Goal: Find contact information: Find contact information

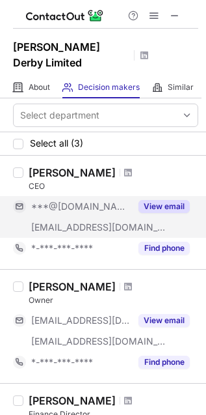
click at [157, 200] on button "View email" at bounding box center [164, 206] width 51 height 13
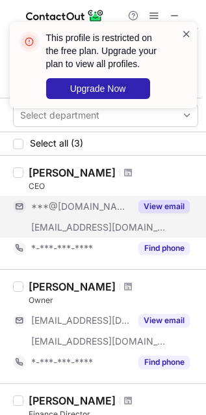
click at [186, 32] on span at bounding box center [187, 33] width 10 height 13
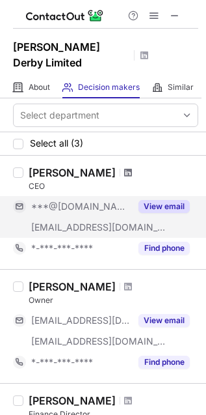
click at [124, 167] on span at bounding box center [128, 172] width 8 height 10
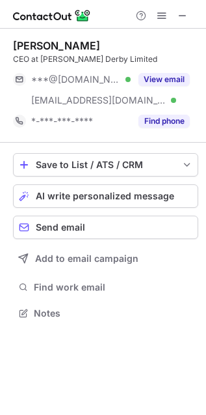
scroll to position [304, 206]
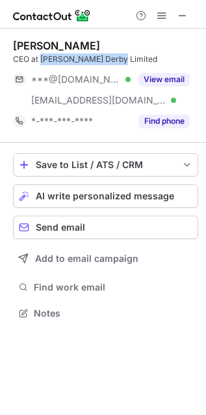
drag, startPoint x: 42, startPoint y: 60, endPoint x: 120, endPoint y: 55, distance: 77.7
click at [120, 55] on div "CEO at Davis Derby Limited" at bounding box center [106, 59] width 186 height 12
copy div "Davis Derby Limited"
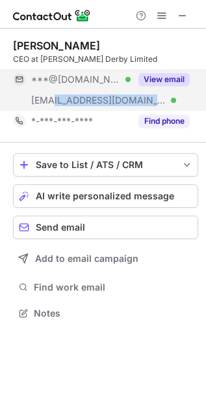
copy span "davisderby.com"
drag, startPoint x: 124, startPoint y: 100, endPoint x: 55, endPoint y: 103, distance: 68.4
click at [55, 103] on div "***@davisderby.com Verified" at bounding box center [81, 100] width 100 height 12
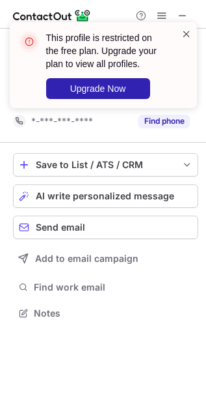
click at [184, 33] on span at bounding box center [187, 33] width 10 height 13
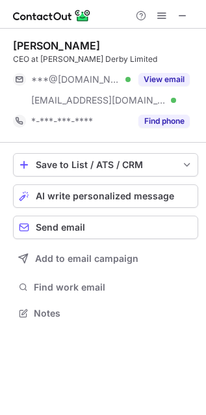
click at [53, 47] on header "This profile is restricted on the free plan. Upgrade your plan to view all prof…" at bounding box center [101, 45] width 120 height 39
click at [53, 47] on div "Dave Randle" at bounding box center [56, 45] width 87 height 13
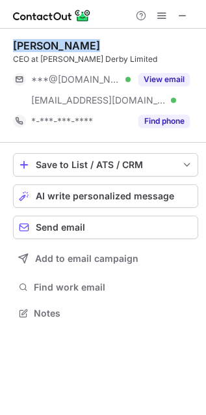
click at [53, 47] on div "Dave Randle" at bounding box center [56, 45] width 87 height 13
copy div "Dave Randle"
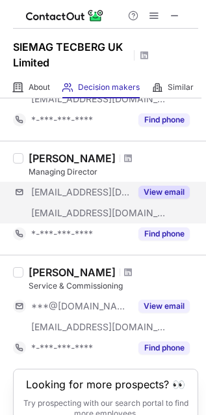
scroll to position [217, 0]
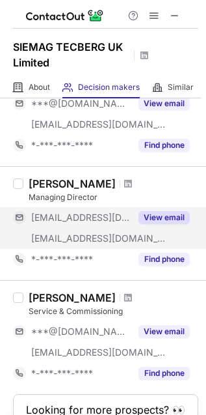
click at [165, 220] on button "View email" at bounding box center [164, 217] width 51 height 13
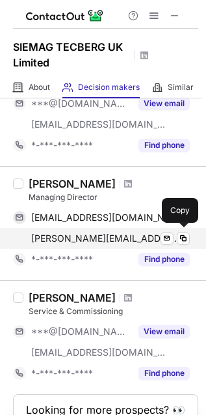
click at [101, 240] on span "[PERSON_NAME][EMAIL_ADDRESS][DOMAIN_NAME]" at bounding box center [105, 239] width 149 height 12
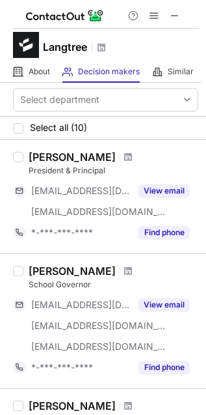
click at [47, 43] on h1 "Langtree" at bounding box center [65, 47] width 44 height 16
click at [48, 42] on h1 "Langtree" at bounding box center [65, 47] width 44 height 16
copy h1 "Langtree"
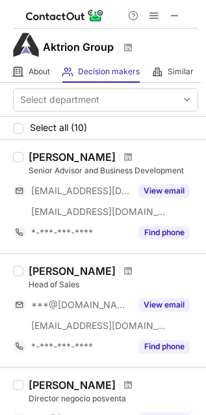
click at [66, 46] on h1 "Aktrion Group" at bounding box center [78, 47] width 71 height 16
copy h1 "Aktrion Group"
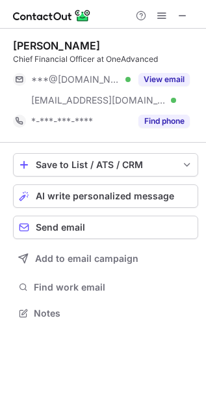
scroll to position [304, 206]
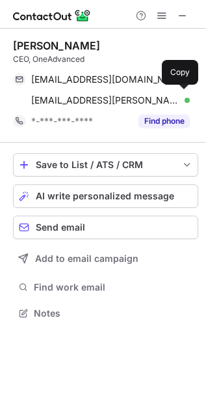
scroll to position [304, 206]
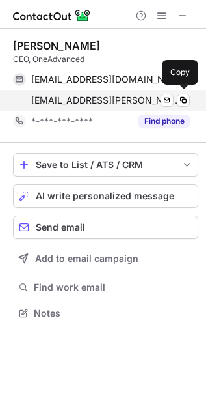
click at [123, 99] on span "[EMAIL_ADDRESS][PERSON_NAME][DOMAIN_NAME]" at bounding box center [105, 100] width 149 height 12
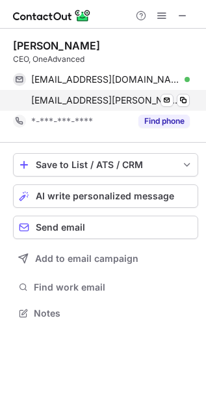
click at [143, 102] on span "[EMAIL_ADDRESS][PERSON_NAME][DOMAIN_NAME]" at bounding box center [105, 100] width 149 height 12
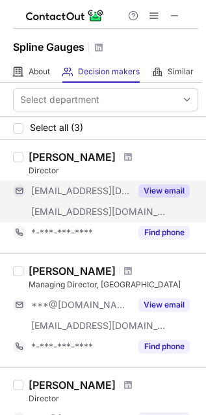
click at [169, 190] on button "View email" at bounding box center [164, 190] width 51 height 13
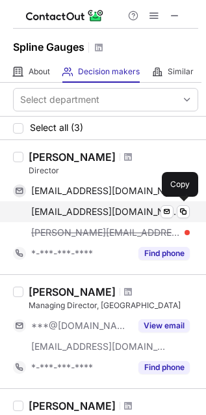
click at [128, 218] on div "ericgraham@maricmanagement.com Verified Send email Copy" at bounding box center [101, 211] width 177 height 21
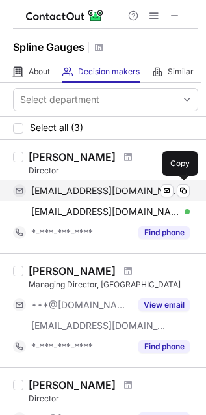
click at [101, 190] on span "mgraham1@woh.rr.com" at bounding box center [105, 191] width 149 height 12
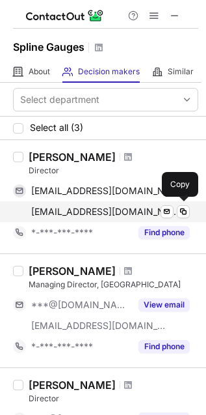
click at [101, 214] on span "ericgraham@maricmanagement.com" at bounding box center [105, 212] width 149 height 12
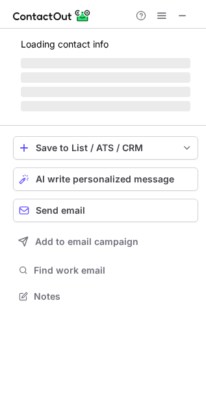
scroll to position [316, 206]
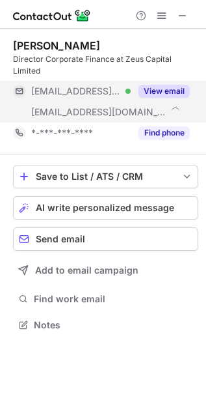
click at [175, 91] on button "View email" at bounding box center [164, 91] width 51 height 13
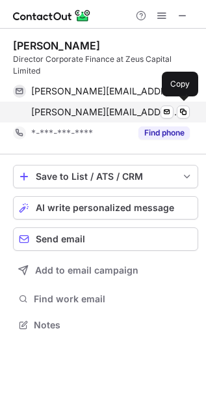
click at [103, 113] on span "andrew.jones@zeuscapital.co.uk" at bounding box center [105, 112] width 149 height 12
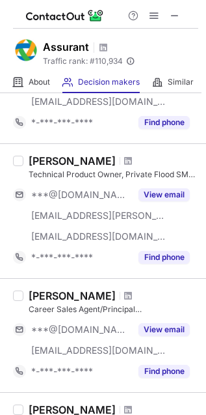
scroll to position [940, 0]
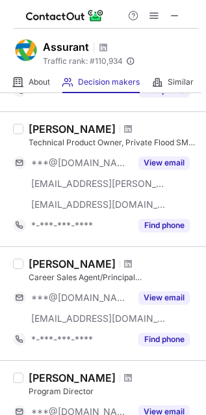
click at [70, 49] on h1 "Assurant" at bounding box center [66, 47] width 46 height 16
copy h1 "Assurant"
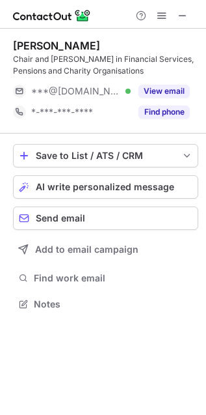
scroll to position [294, 206]
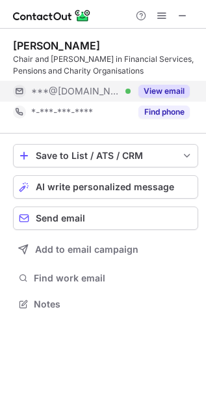
click at [163, 88] on button "View email" at bounding box center [164, 91] width 51 height 13
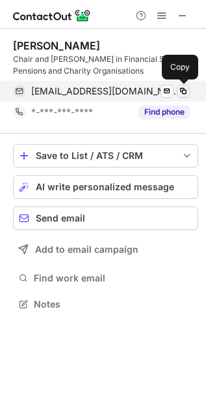
click at [183, 91] on span at bounding box center [183, 91] width 10 height 10
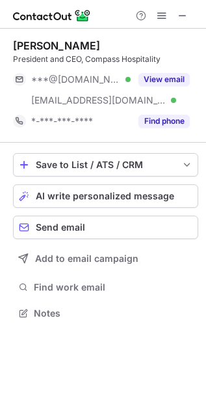
scroll to position [304, 206]
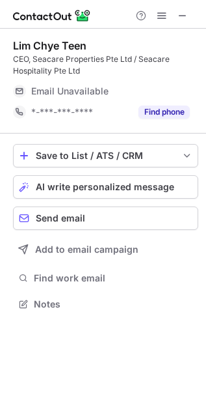
scroll to position [294, 206]
drag, startPoint x: 183, startPoint y: 14, endPoint x: 125, endPoint y: 14, distance: 58.0
click at [183, 14] on span at bounding box center [183, 15] width 10 height 10
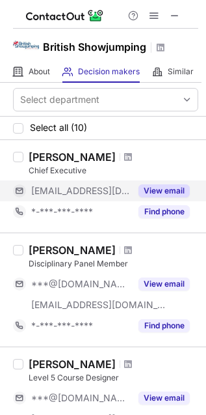
click at [158, 191] on button "View email" at bounding box center [164, 190] width 51 height 13
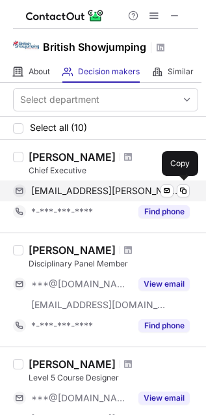
click at [127, 188] on span "iain.graham@britishshowjumping.co.uk" at bounding box center [105, 191] width 149 height 12
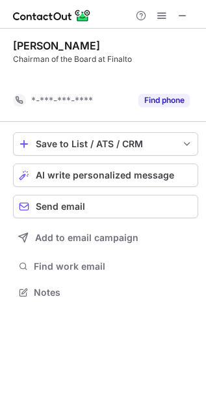
scroll to position [7, 7]
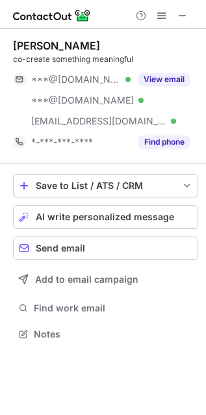
scroll to position [324, 206]
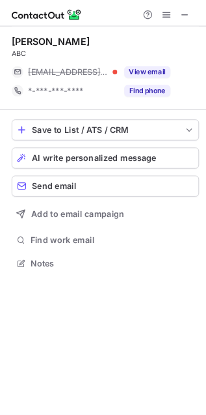
scroll to position [283, 206]
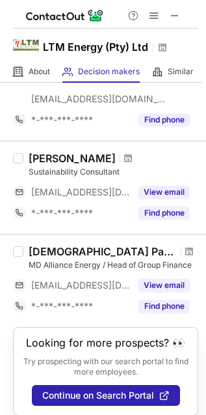
scroll to position [156, 0]
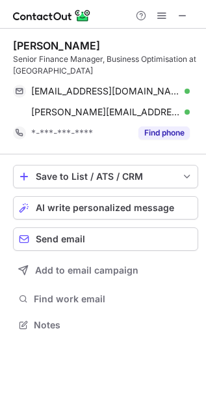
scroll to position [316, 206]
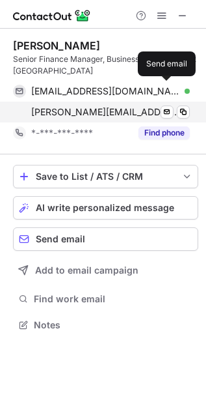
click at [130, 109] on span "[PERSON_NAME][EMAIL_ADDRESS][DOMAIN_NAME]" at bounding box center [105, 112] width 149 height 12
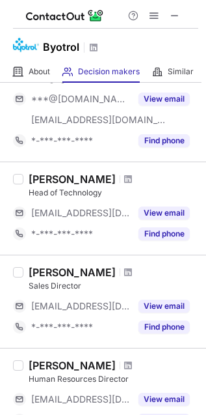
scroll to position [289, 0]
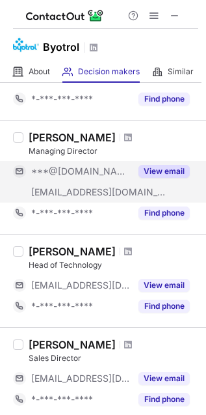
click at [156, 169] on button "View email" at bounding box center [164, 171] width 51 height 13
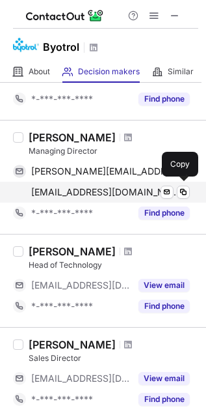
click at [107, 195] on span "csedwell@byotrol.com" at bounding box center [105, 192] width 149 height 12
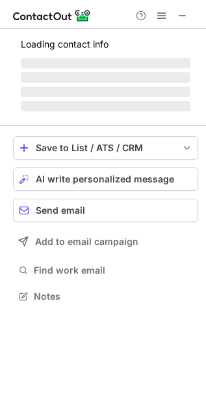
scroll to position [304, 206]
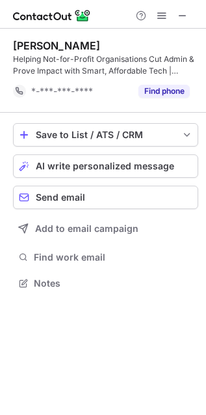
scroll to position [274, 206]
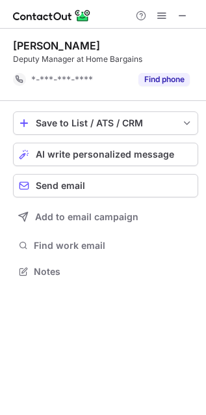
scroll to position [7, 7]
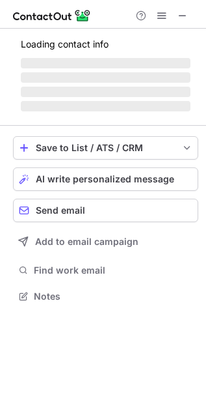
scroll to position [292, 206]
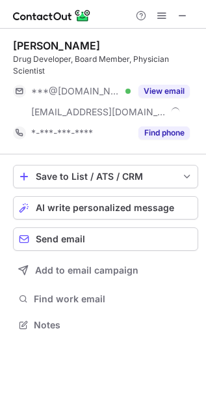
scroll to position [316, 206]
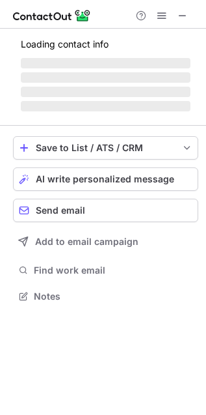
scroll to position [288, 206]
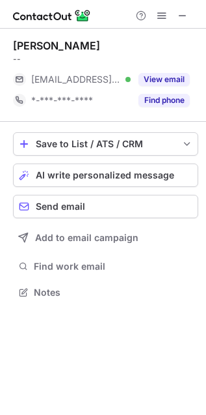
scroll to position [283, 206]
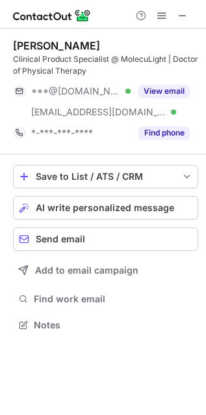
scroll to position [316, 206]
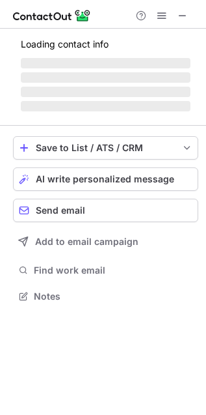
scroll to position [283, 206]
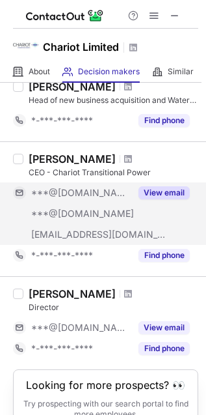
scroll to position [933, 0]
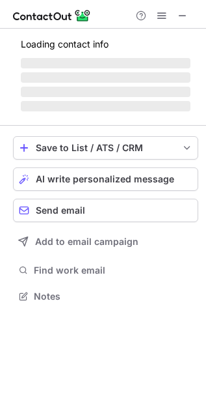
scroll to position [283, 206]
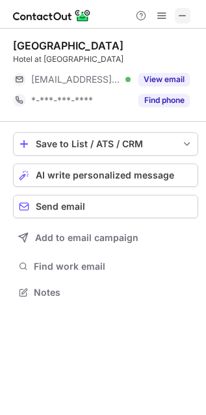
click at [180, 13] on span at bounding box center [183, 15] width 10 height 10
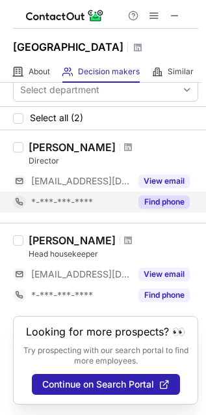
scroll to position [37, 0]
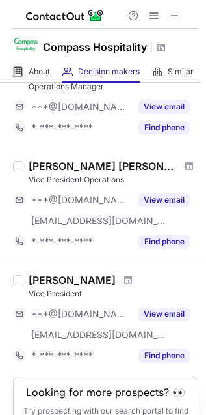
scroll to position [933, 0]
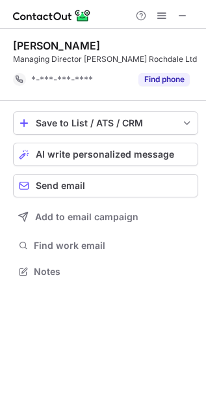
scroll to position [7, 7]
click at [184, 13] on span at bounding box center [183, 15] width 10 height 10
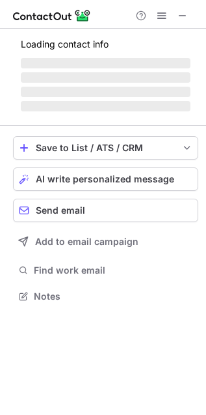
scroll to position [294, 206]
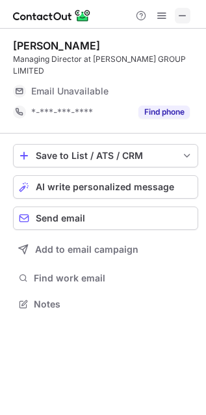
click at [182, 10] on span at bounding box center [183, 15] width 10 height 10
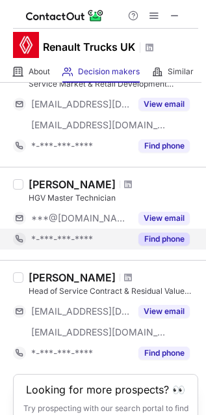
scroll to position [996, 0]
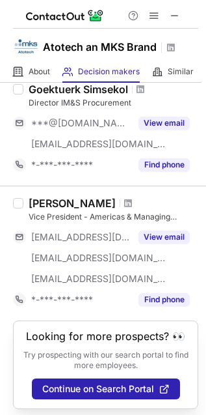
scroll to position [996, 0]
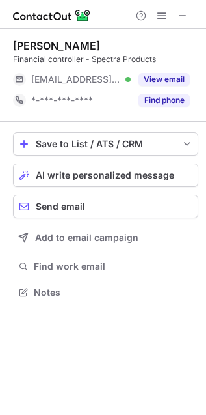
scroll to position [283, 206]
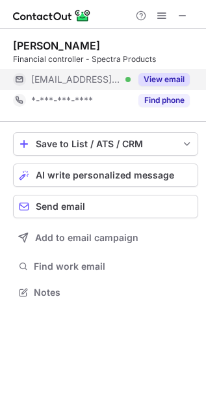
click at [187, 83] on button "View email" at bounding box center [164, 79] width 51 height 13
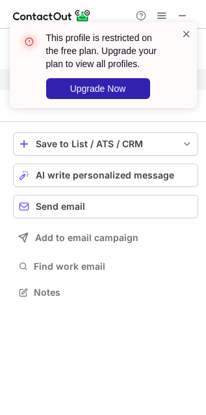
click at [187, 37] on span at bounding box center [187, 33] width 10 height 13
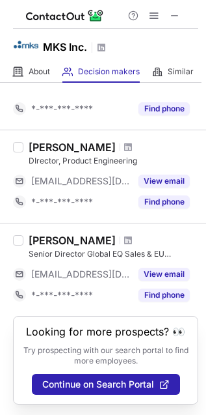
scroll to position [933, 0]
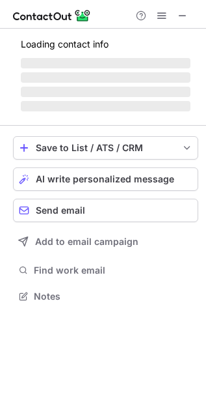
scroll to position [283, 206]
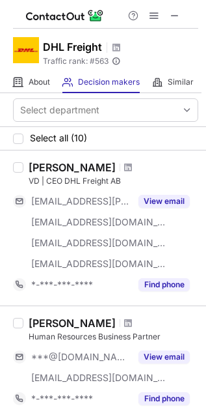
click at [59, 41] on h1 "DHL Freight" at bounding box center [72, 47] width 59 height 16
copy h1 "DHL Freight"
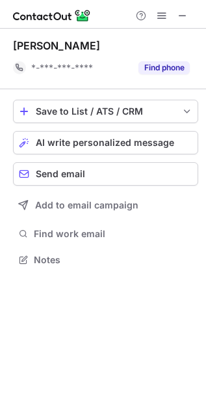
scroll to position [7, 7]
click at [186, 11] on span at bounding box center [183, 15] width 10 height 10
click at [181, 18] on span at bounding box center [183, 15] width 10 height 10
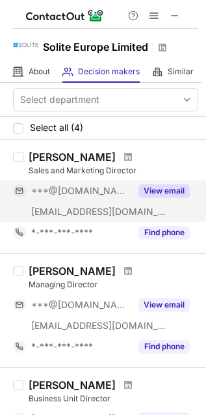
click at [161, 192] on button "View email" at bounding box center [164, 190] width 51 height 13
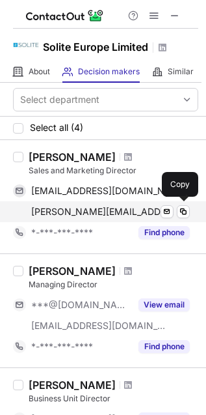
click at [111, 210] on span "[PERSON_NAME][EMAIL_ADDRESS][DOMAIN_NAME]" at bounding box center [103, 212] width 145 height 12
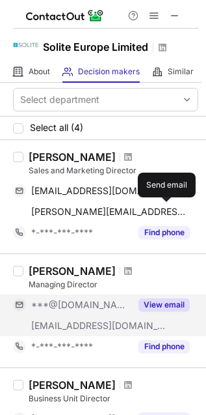
click at [157, 302] on button "View email" at bounding box center [164, 304] width 51 height 13
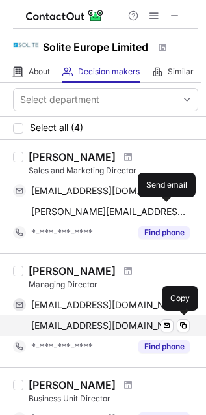
click at [65, 326] on span "[EMAIL_ADDRESS][DOMAIN_NAME]" at bounding box center [103, 326] width 145 height 12
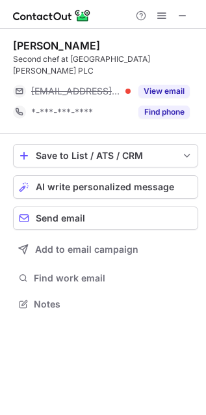
scroll to position [283, 206]
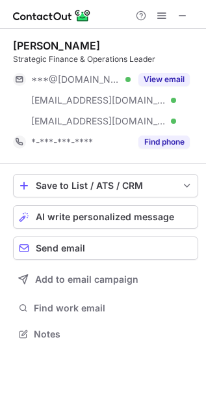
scroll to position [324, 206]
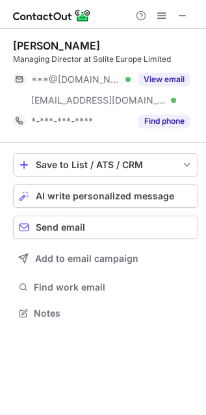
scroll to position [304, 206]
